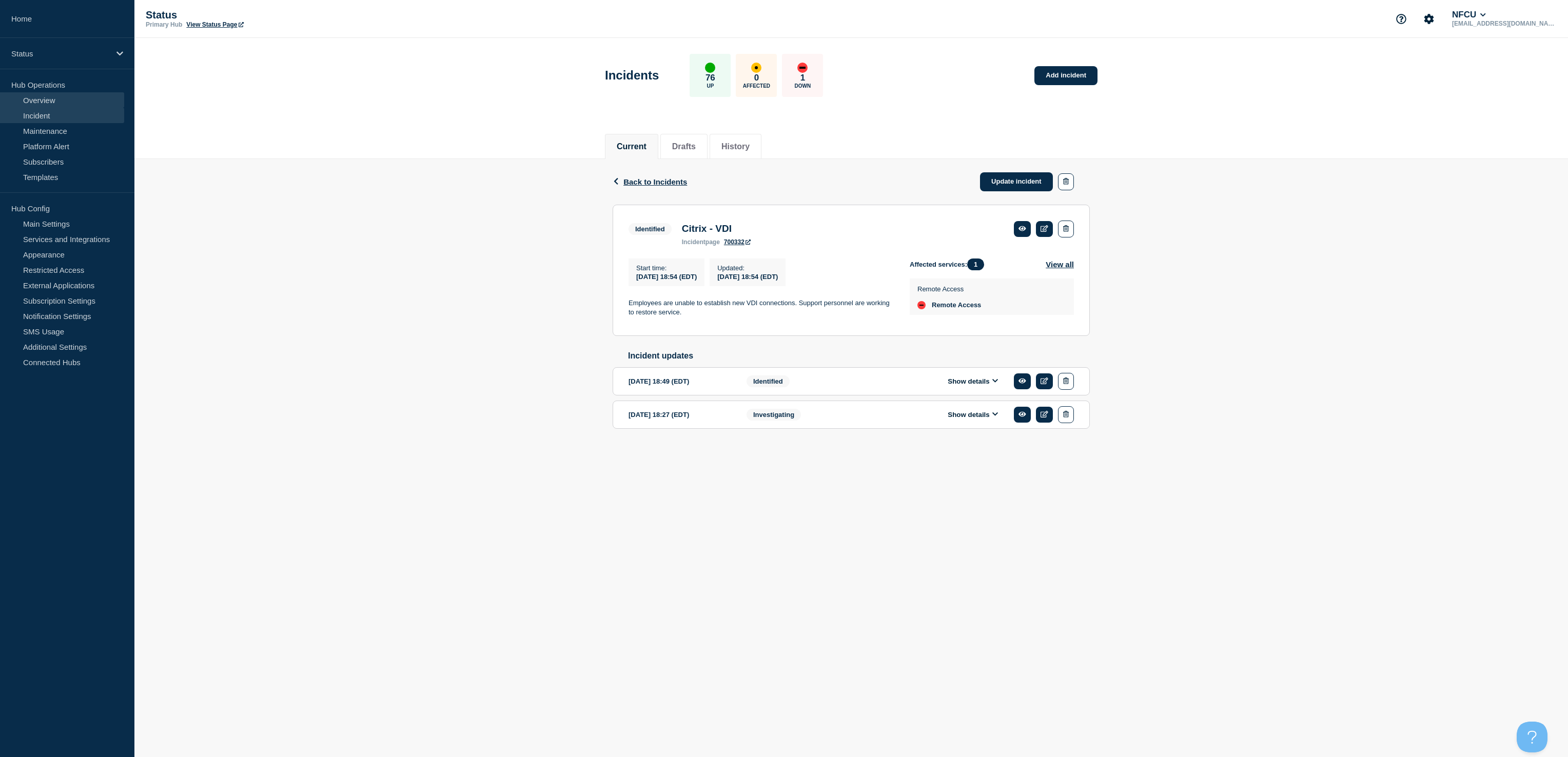
click at [55, 94] on link "Overview" at bounding box center [62, 100] width 124 height 15
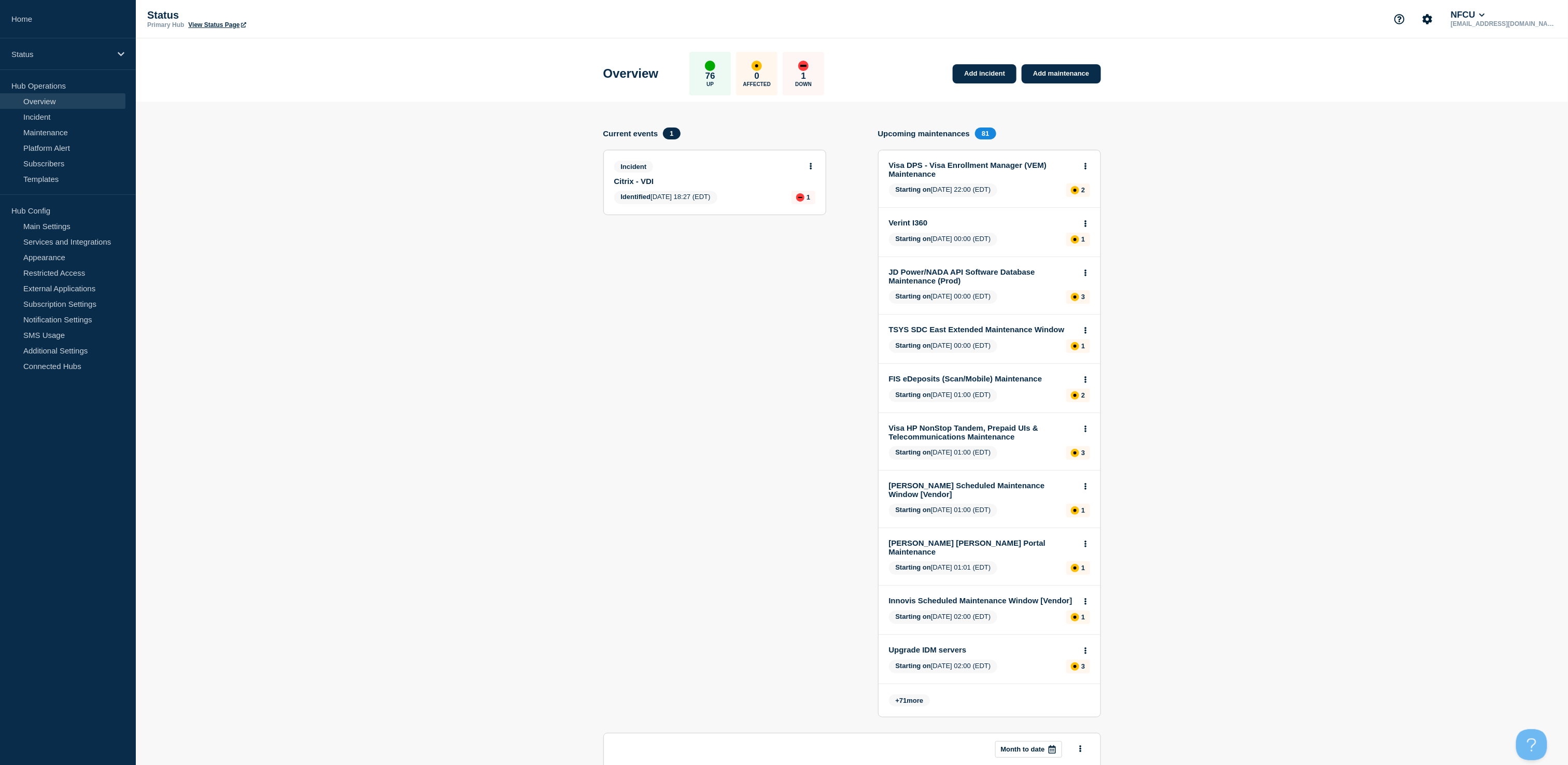
click at [695, 184] on link "Citrix - VDI" at bounding box center [708, 181] width 187 height 9
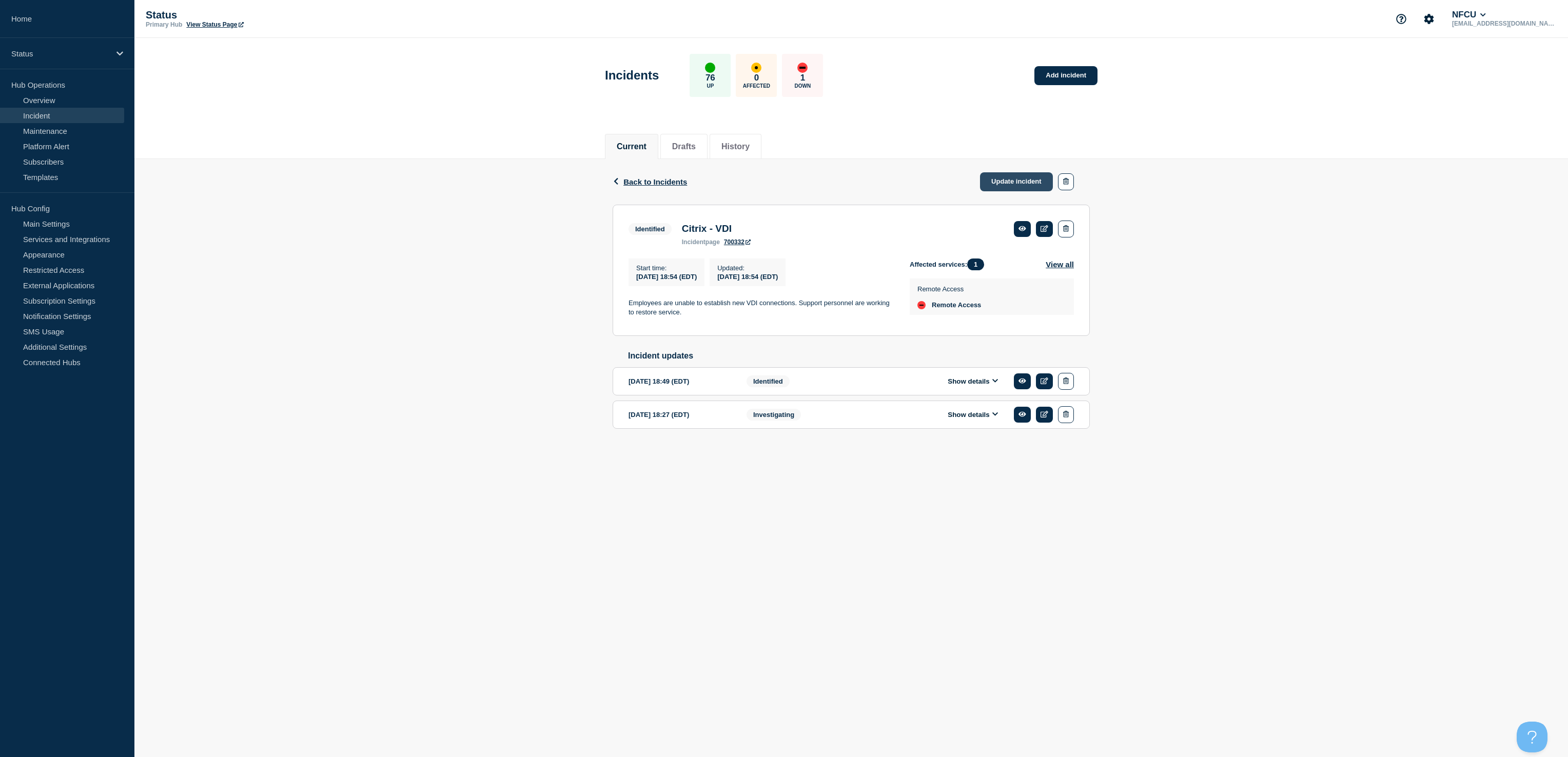
click at [998, 176] on link "Update incident" at bounding box center [1017, 181] width 73 height 19
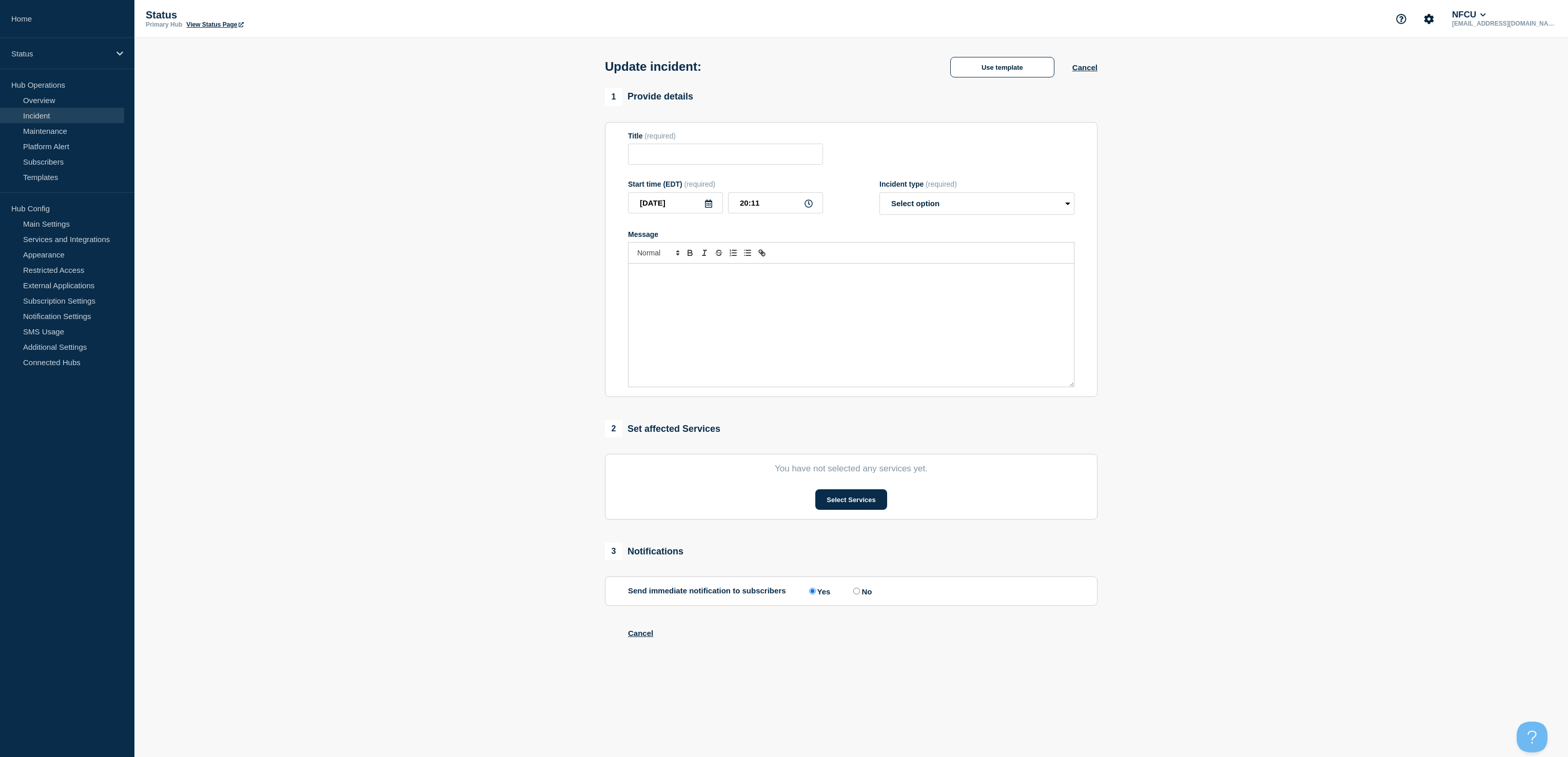
type input "Citrix - VDI"
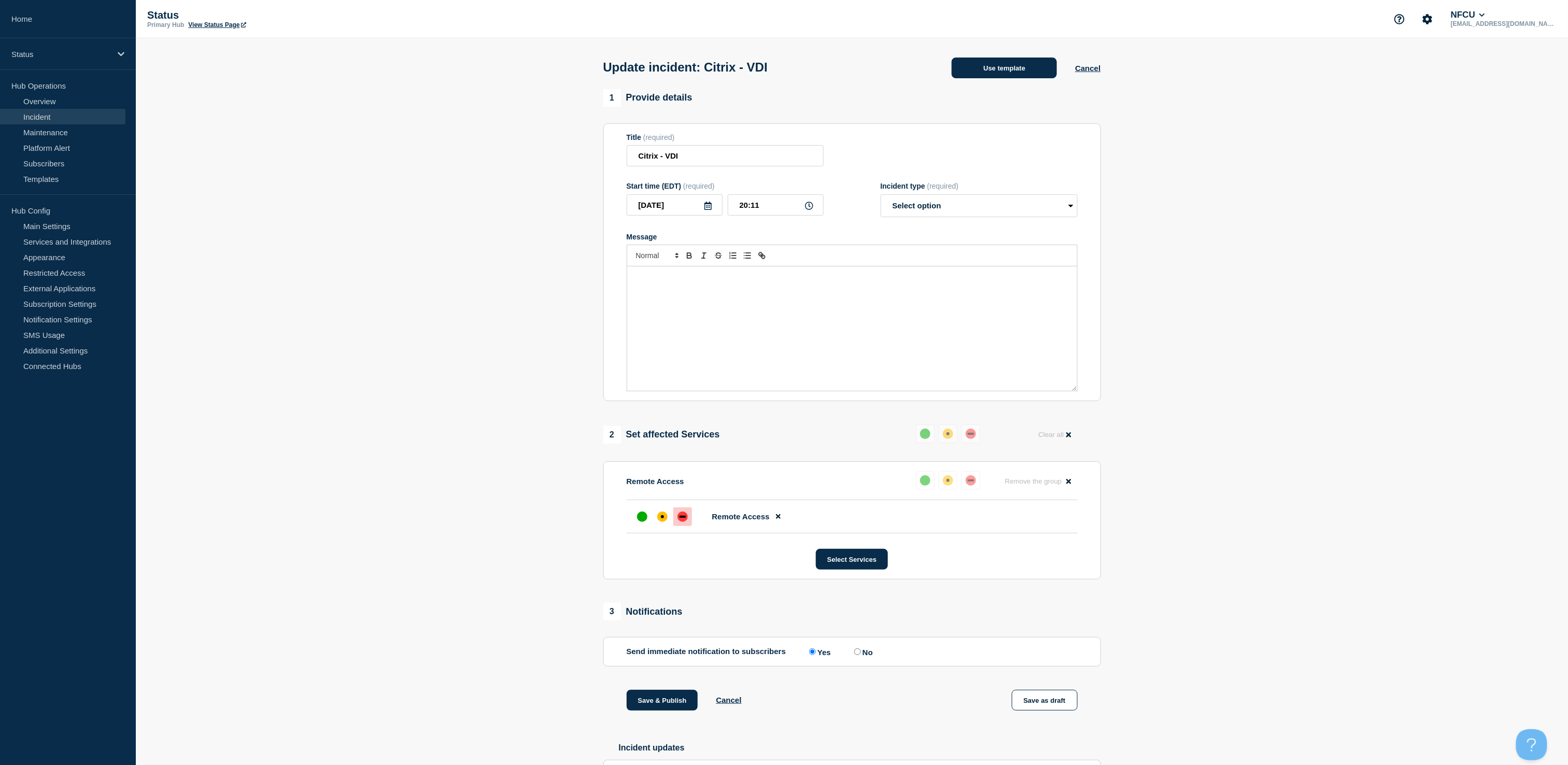
click at [969, 65] on button "Use template" at bounding box center [1004, 68] width 105 height 21
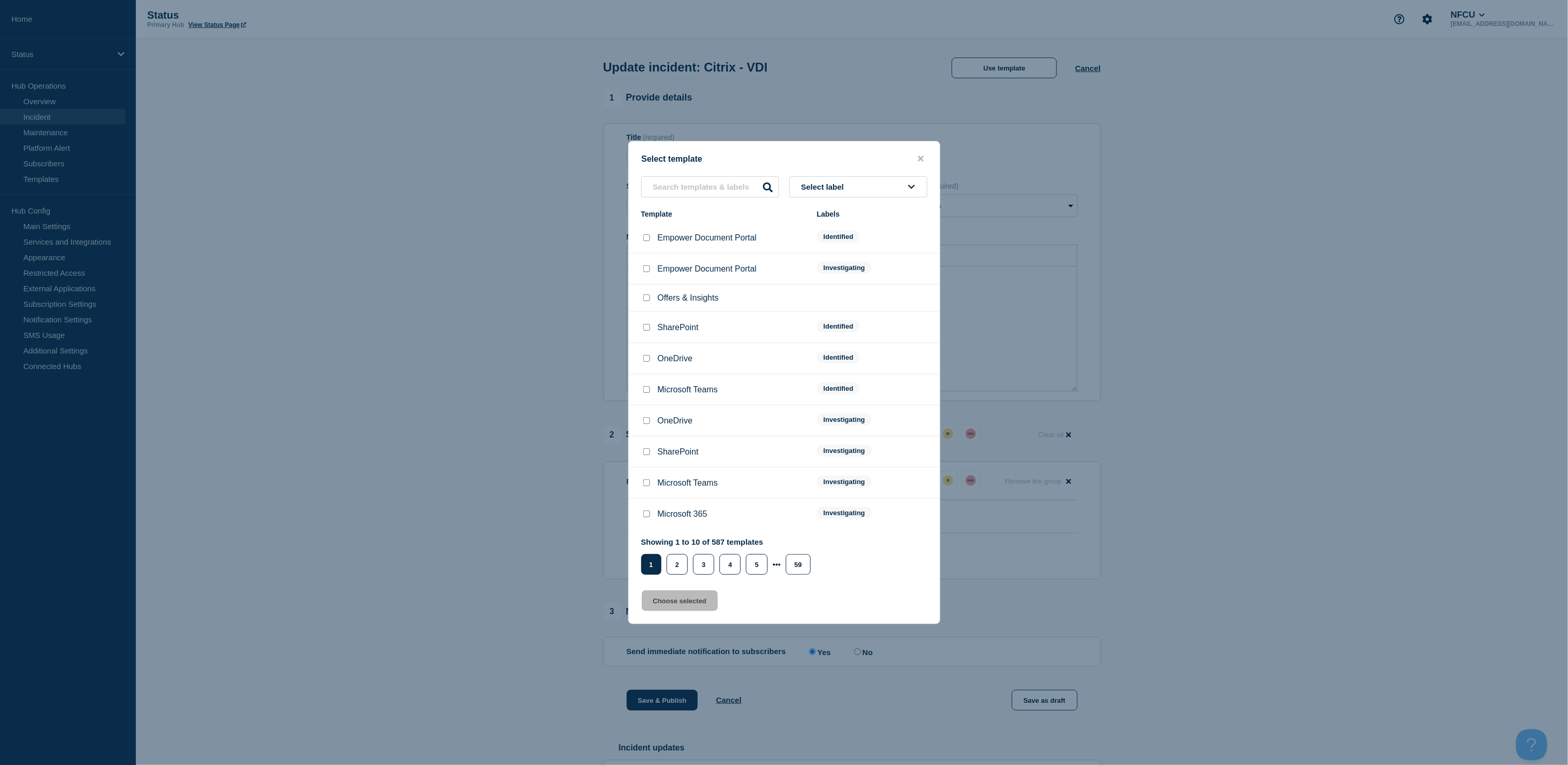
click at [836, 182] on button "Select label" at bounding box center [858, 187] width 138 height 22
click at [818, 345] on button "Resolved" at bounding box center [858, 349] width 138 height 22
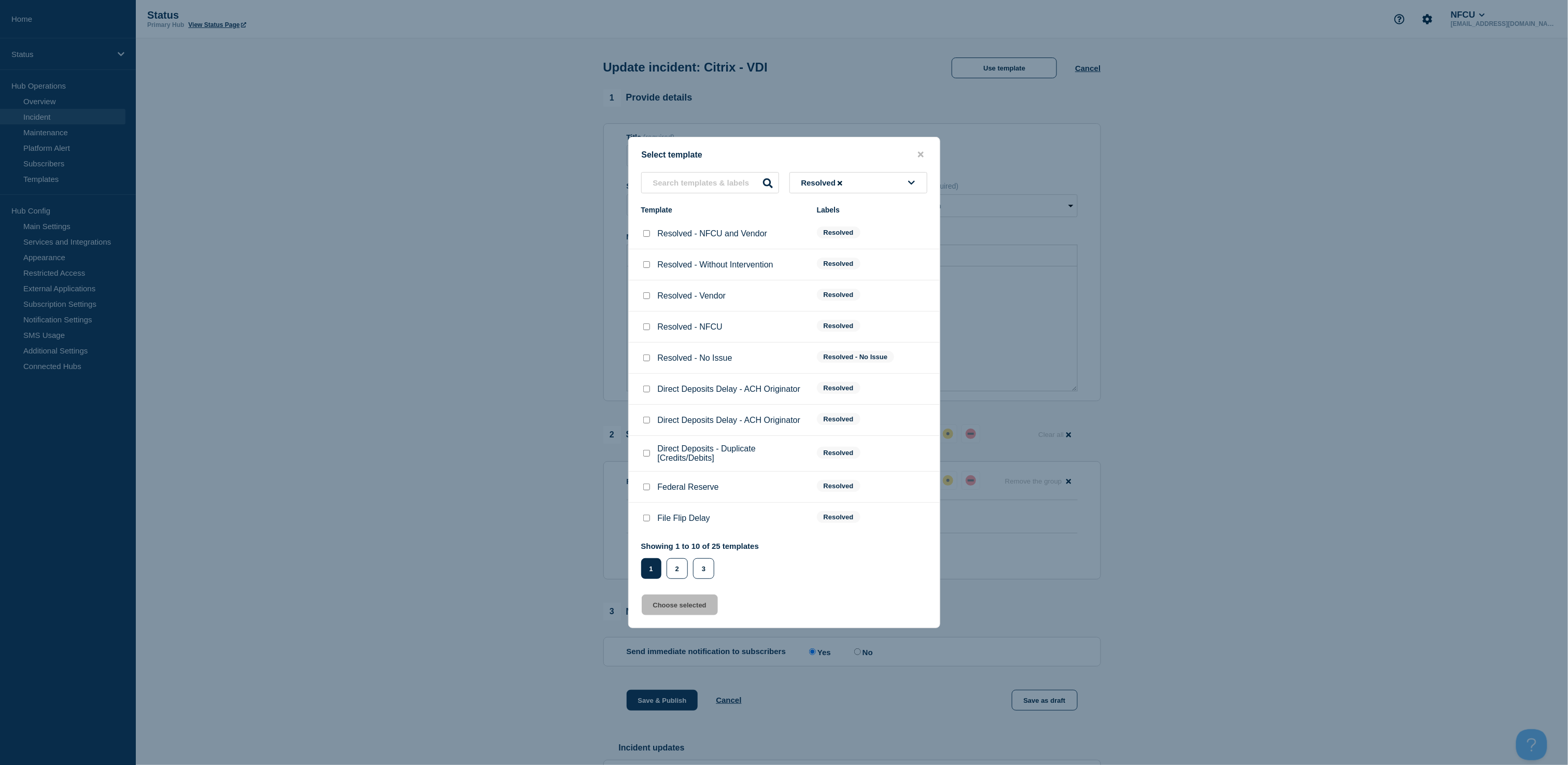
click at [643, 330] on input "Resolved - NFCU checkbox" at bounding box center [646, 327] width 7 height 7
checkbox input "true"
click at [659, 608] on button "Choose selected" at bounding box center [680, 605] width 76 height 21
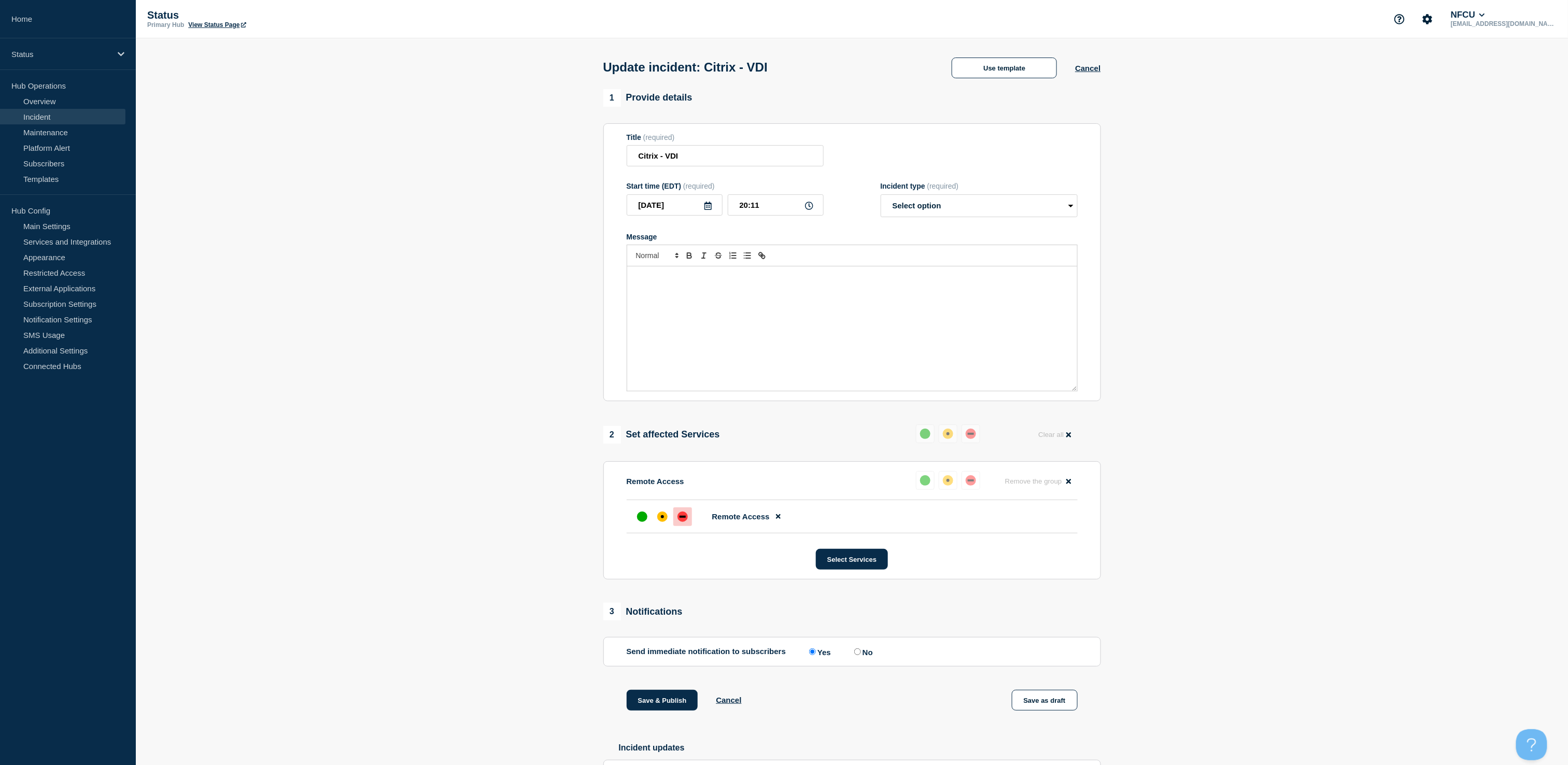
select select "resolved"
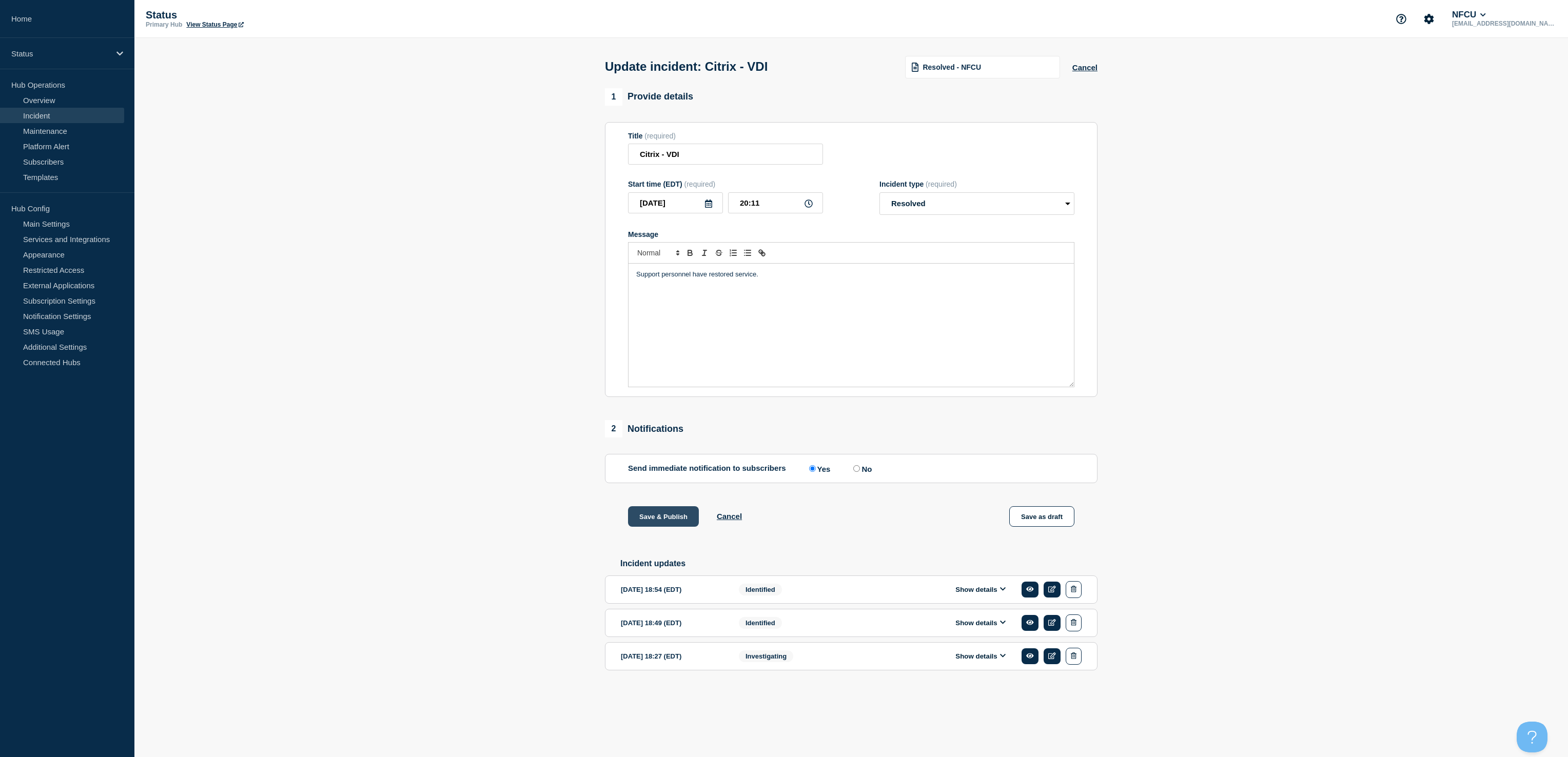
click at [646, 520] on button "Save & Publish" at bounding box center [663, 517] width 71 height 21
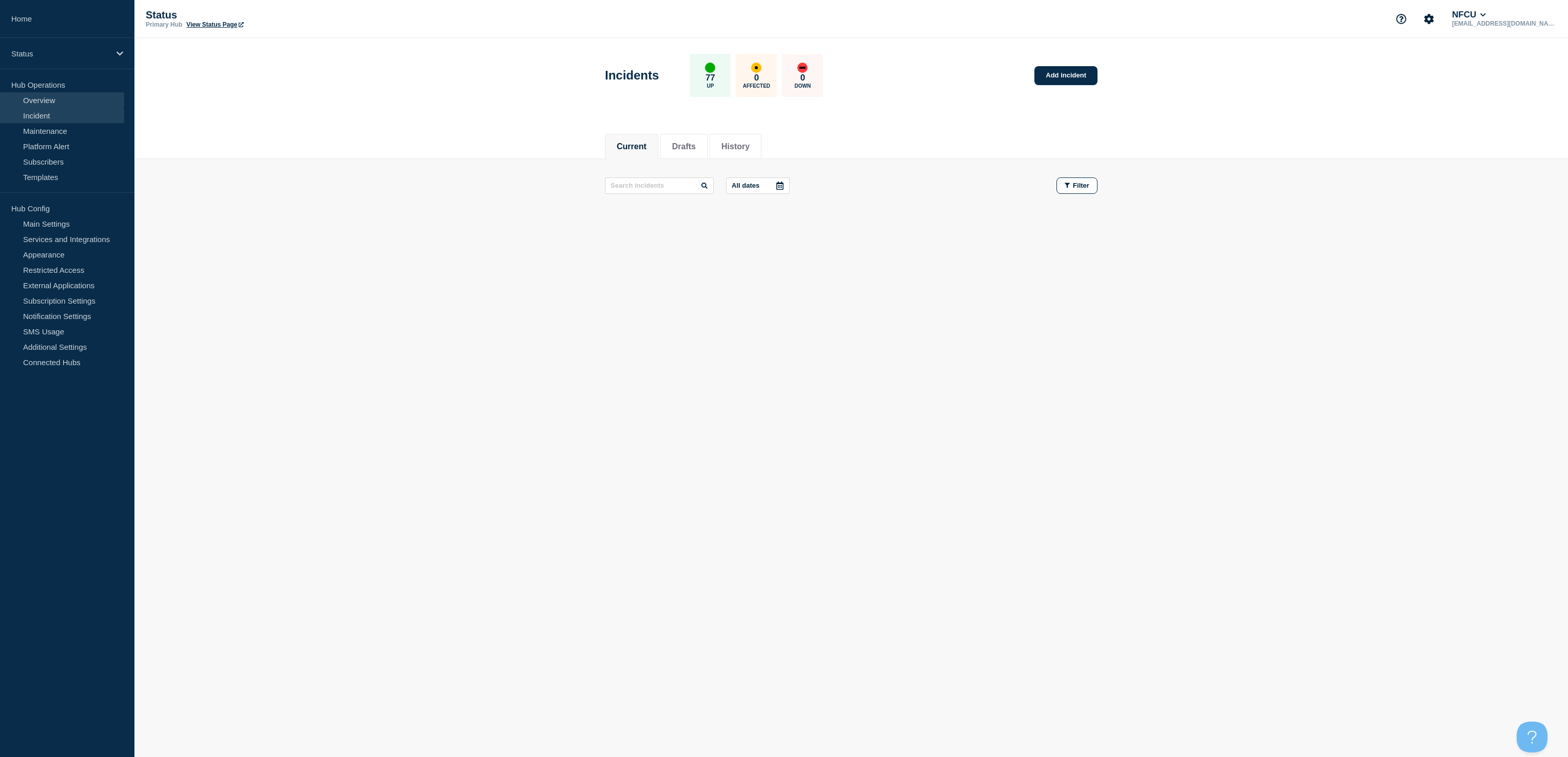
click at [38, 101] on link "Overview" at bounding box center [62, 100] width 124 height 15
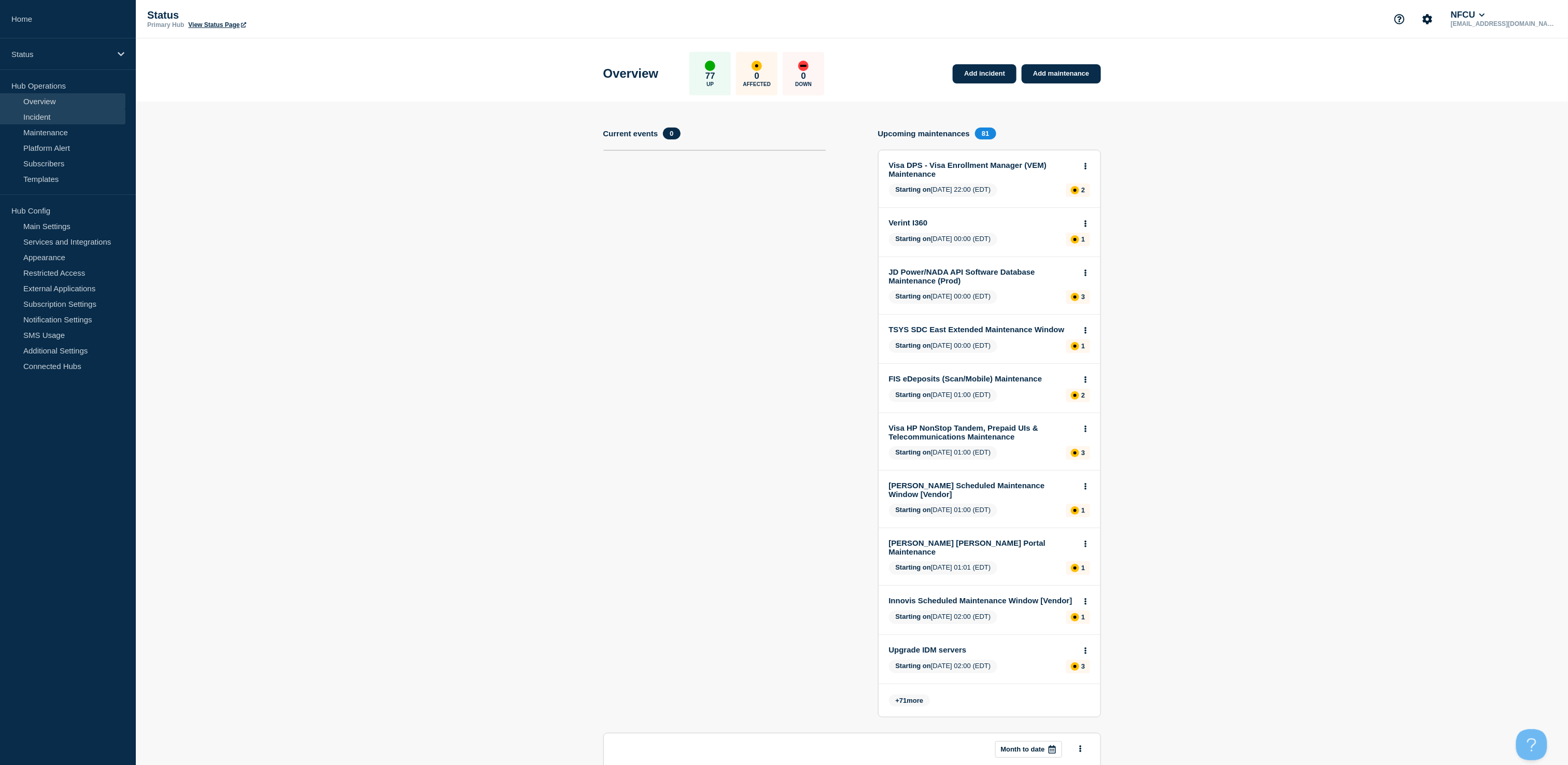
click at [54, 123] on link "Incident" at bounding box center [63, 116] width 125 height 15
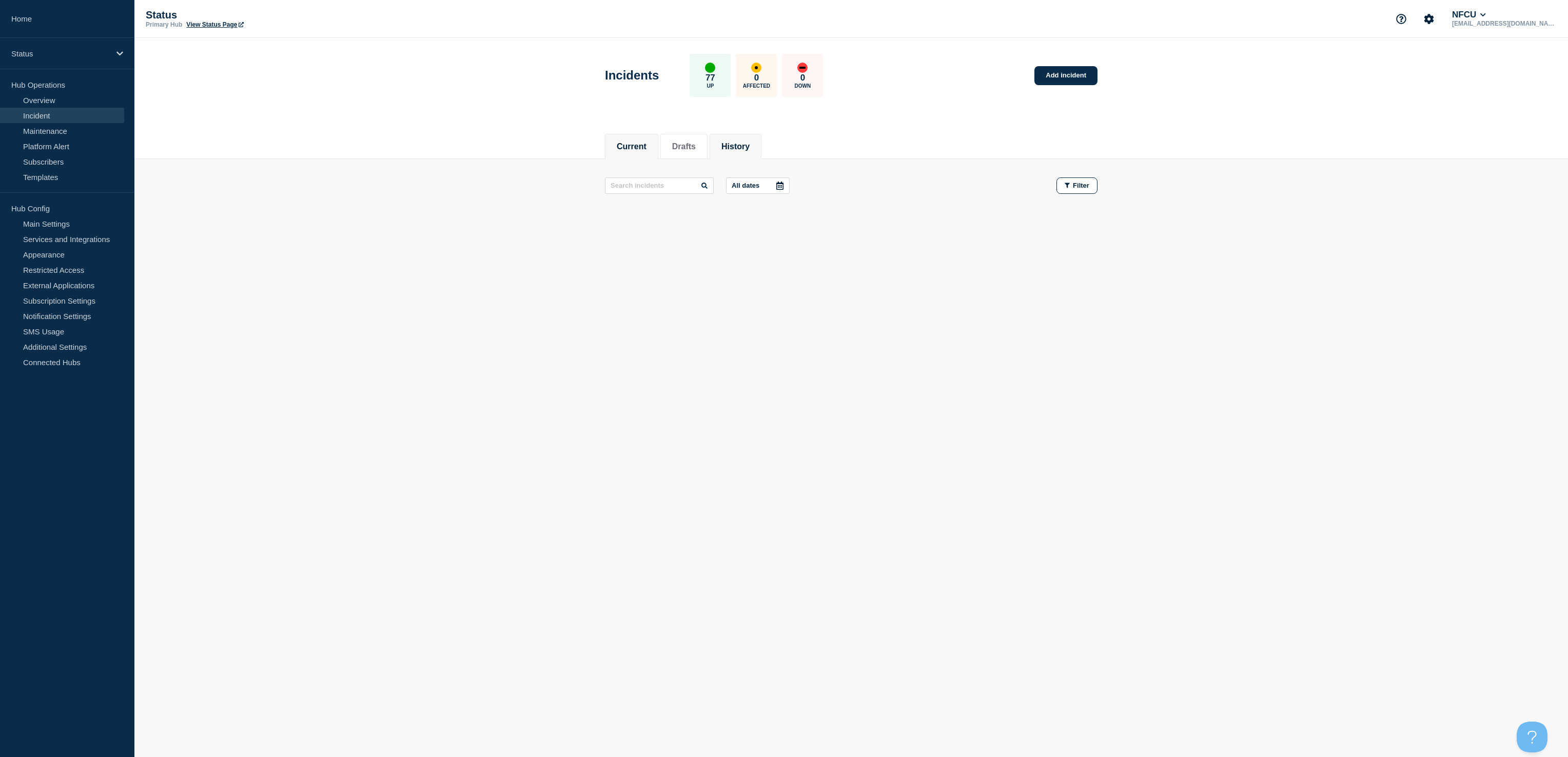
click at [750, 143] on button "History" at bounding box center [735, 146] width 28 height 9
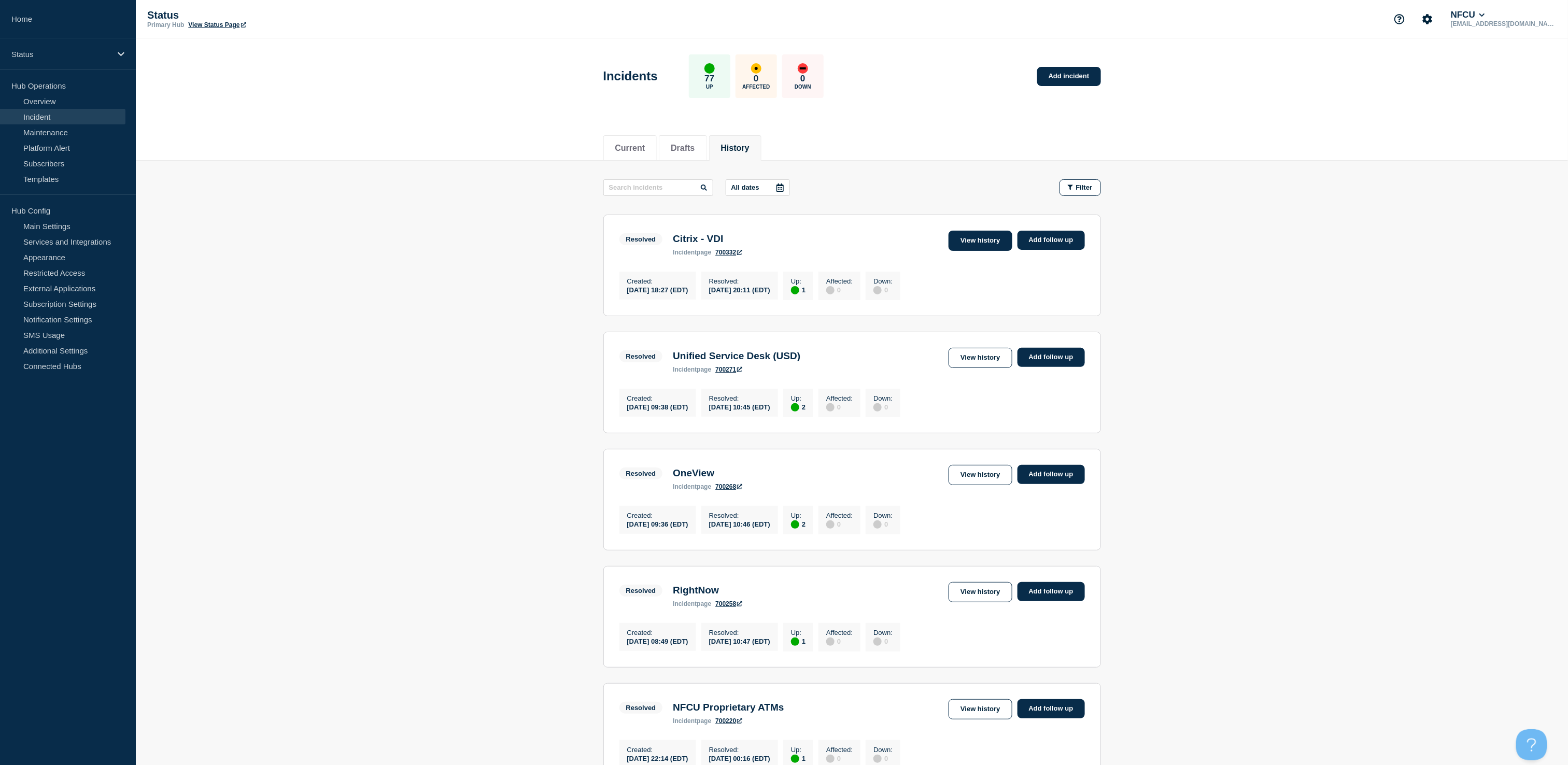
click at [978, 242] on link "View history" at bounding box center [980, 240] width 63 height 20
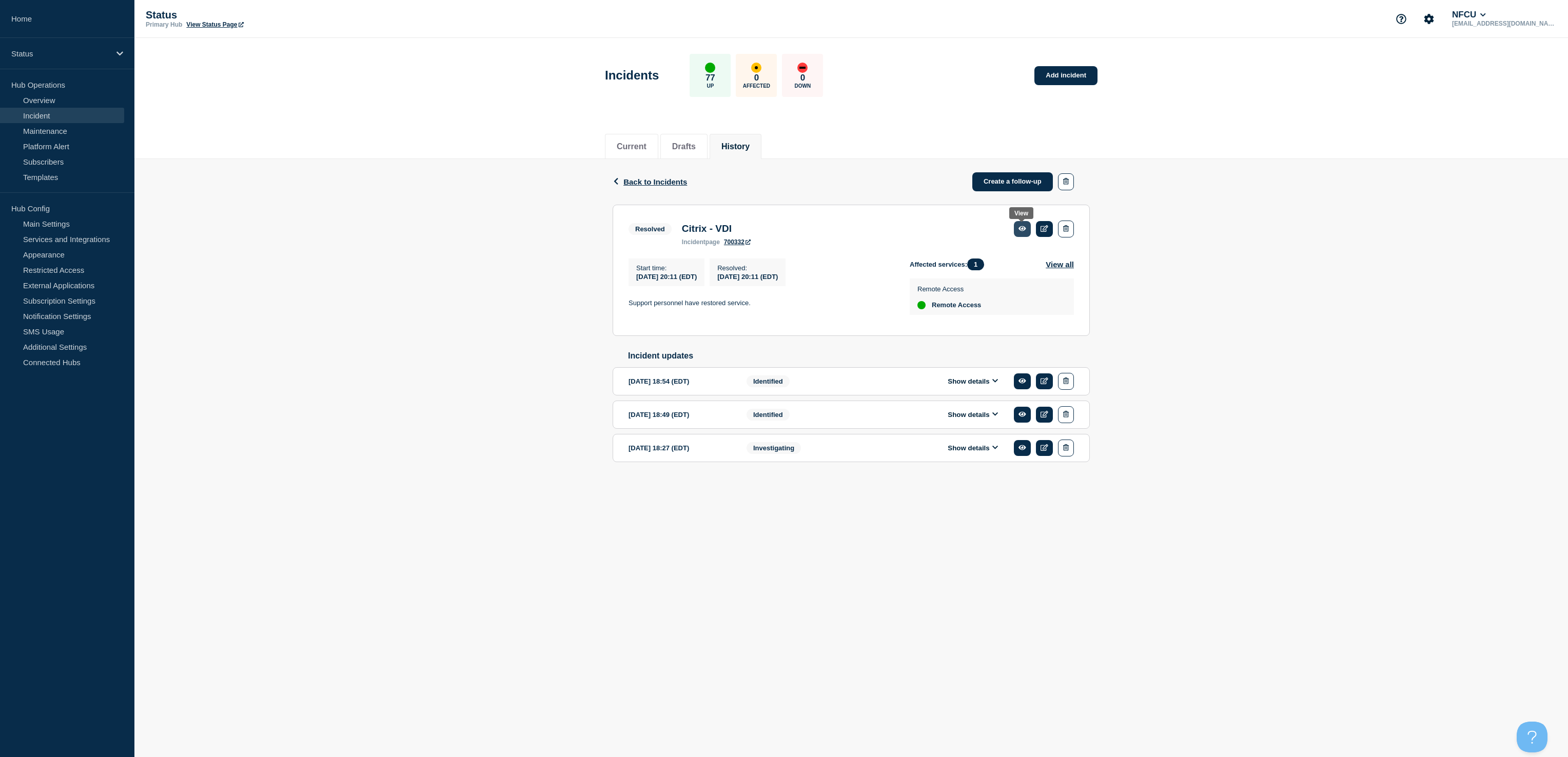
click at [1021, 232] on link at bounding box center [1023, 229] width 17 height 16
